Goal: Find specific page/section: Find specific page/section

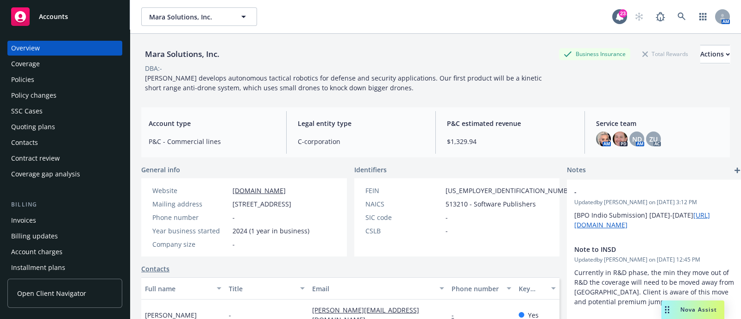
click at [23, 74] on div "Policies" at bounding box center [22, 79] width 23 height 15
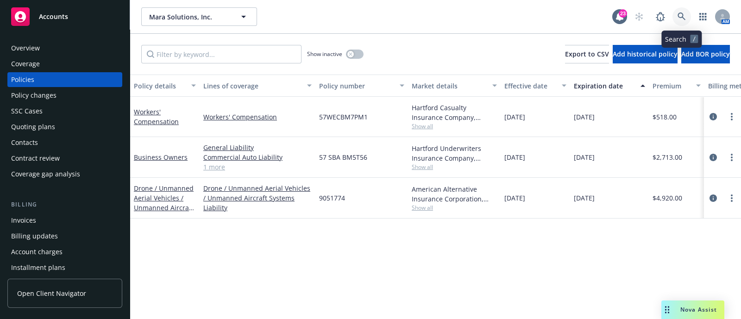
click at [688, 19] on link at bounding box center [682, 16] width 19 height 19
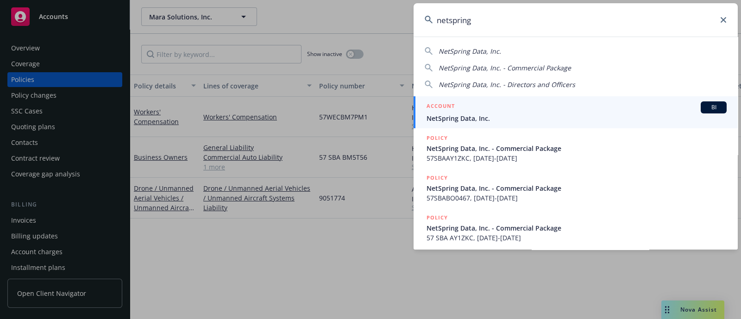
type input "netspring"
click at [474, 117] on span "NetSpring Data, Inc." at bounding box center [577, 118] width 300 height 10
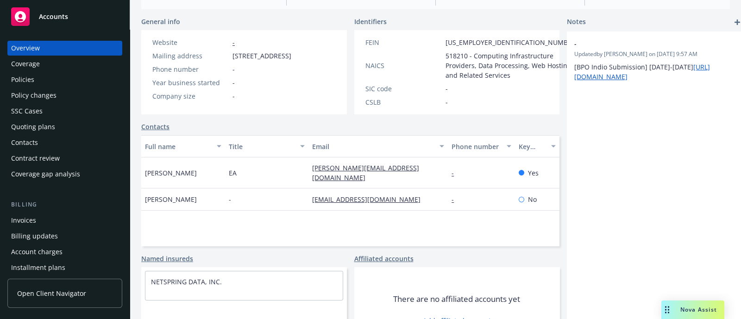
scroll to position [139, 0]
